Goal: Check status: Check status

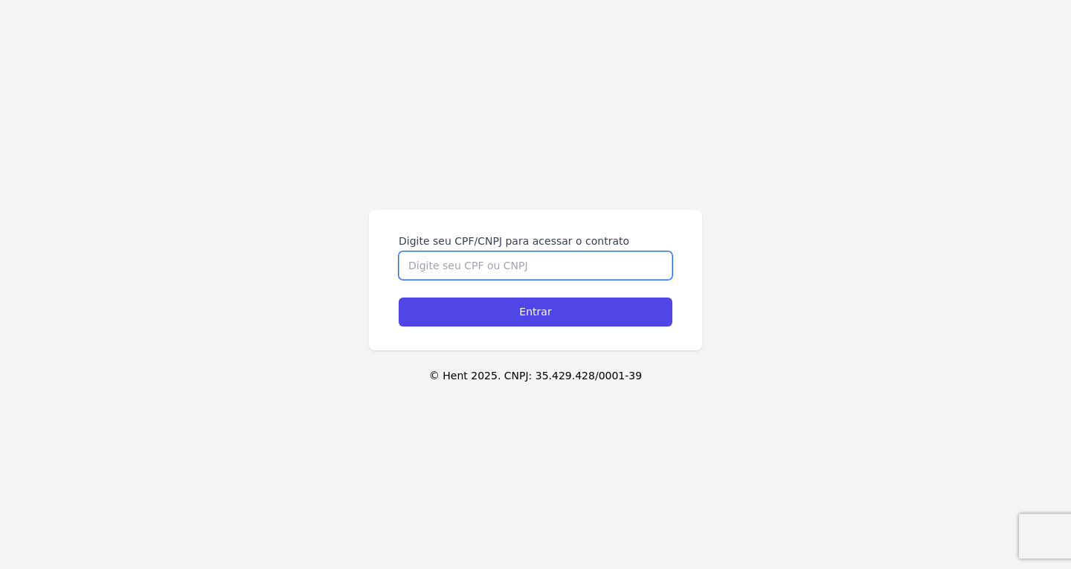
click at [451, 258] on input "Digite seu CPF/CNPJ para acessar o contrato" at bounding box center [536, 265] width 274 height 28
paste input "379.549.808-20"
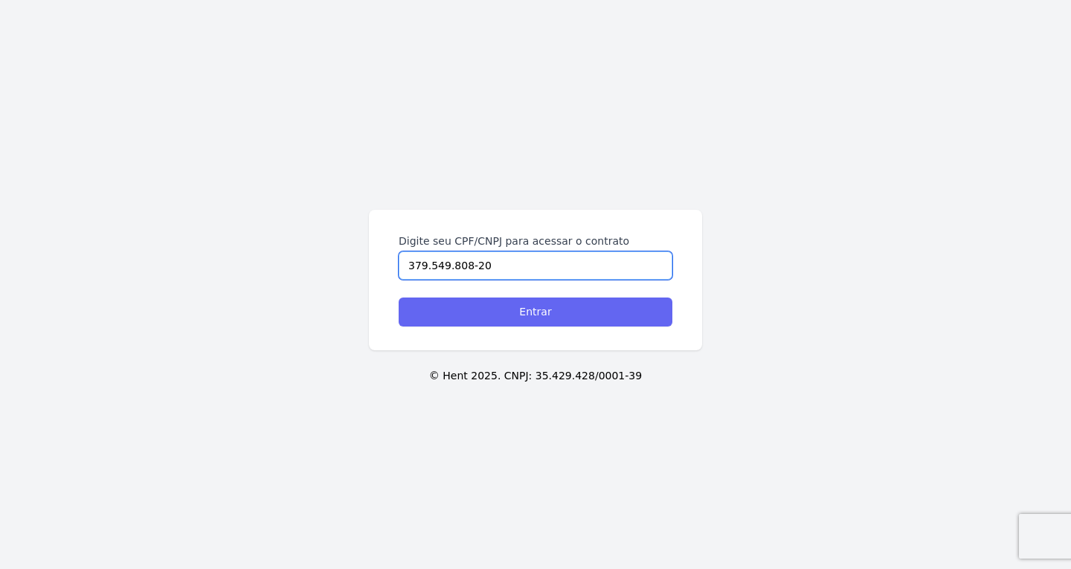
type input "379.549.808-20"
click at [454, 317] on input "Entrar" at bounding box center [536, 312] width 274 height 29
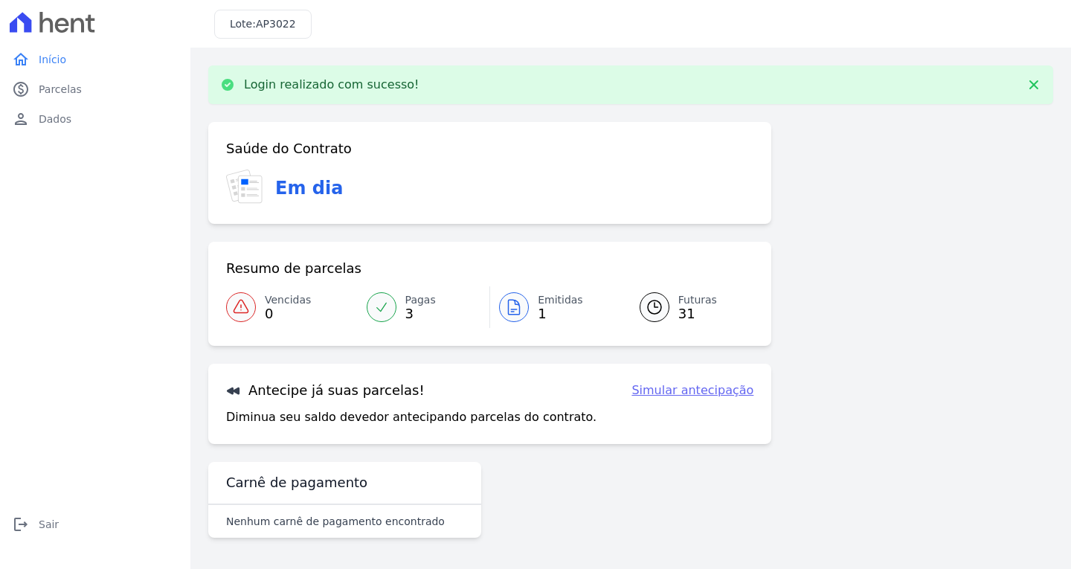
click at [502, 311] on div at bounding box center [514, 307] width 30 height 30
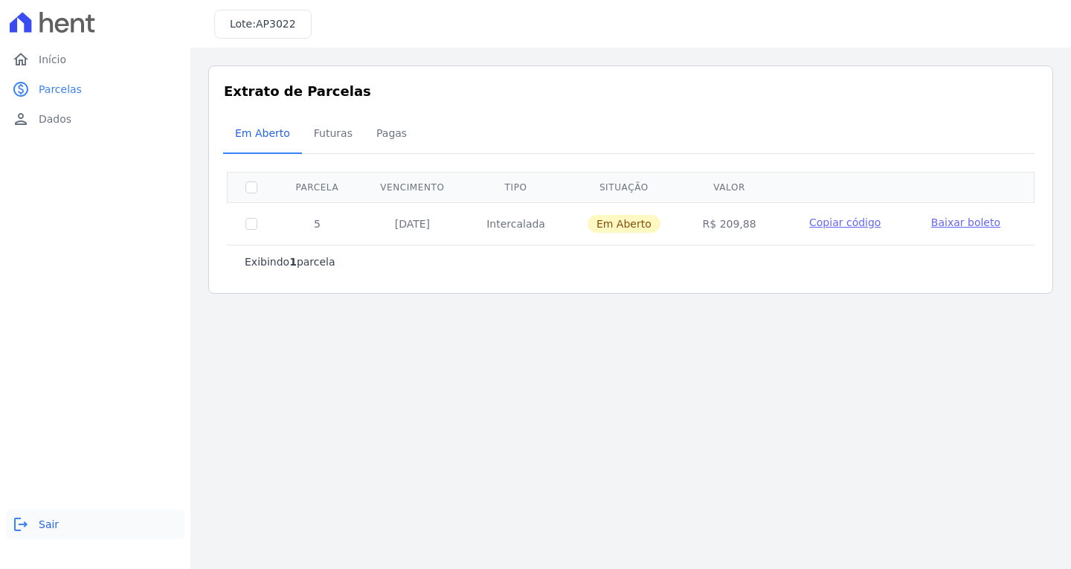
click at [24, 518] on icon "logout" at bounding box center [21, 524] width 18 height 18
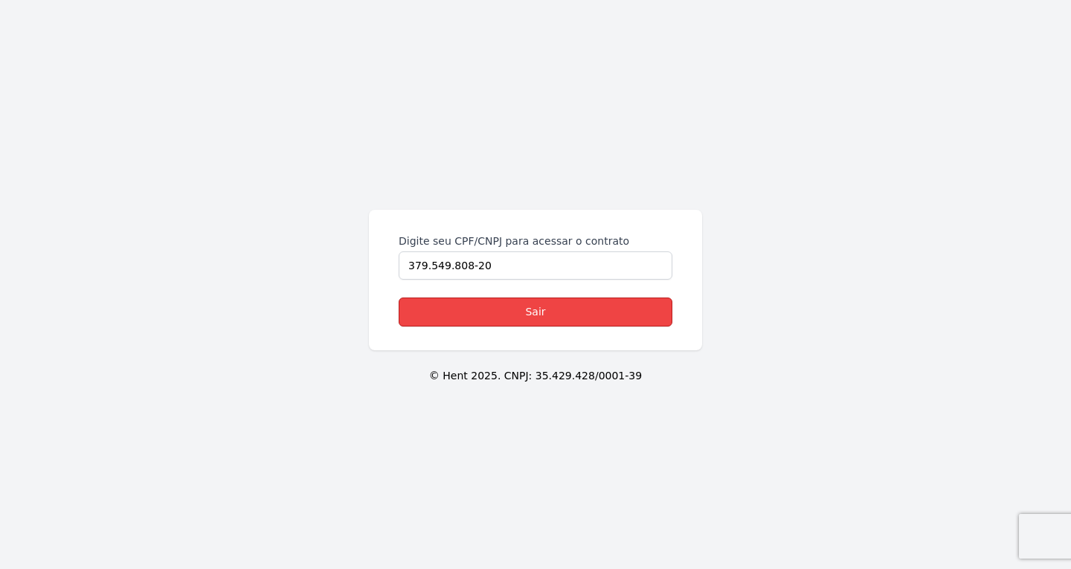
click at [568, 315] on link "Sair" at bounding box center [536, 312] width 274 height 29
